Goal: Information Seeking & Learning: Learn about a topic

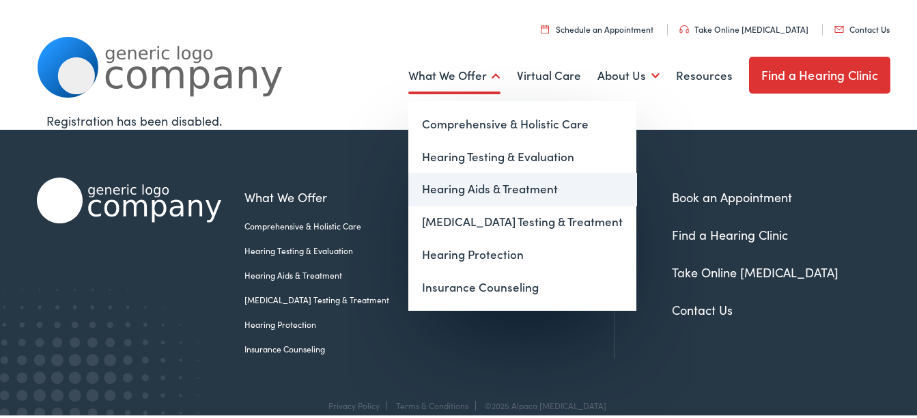
click at [478, 193] on link "Hearing Aids & Treatment" at bounding box center [522, 187] width 228 height 33
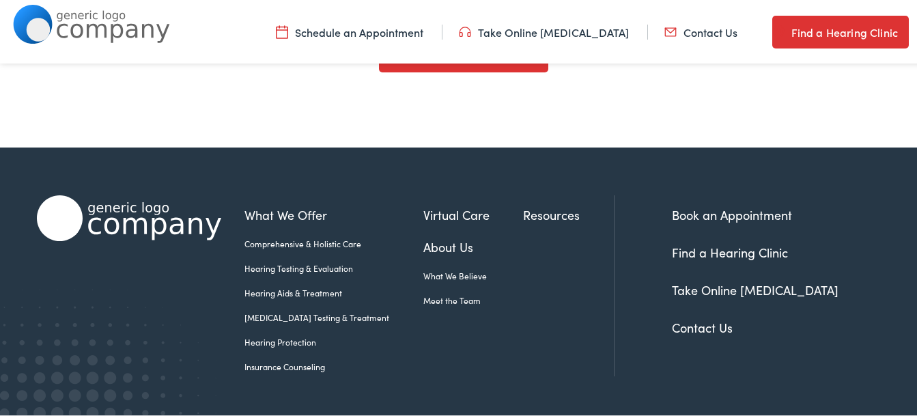
scroll to position [4737, 0]
